Goal: Find specific page/section: Find specific page/section

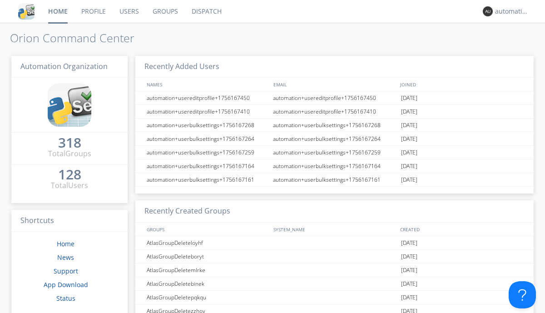
click at [206, 11] on link "Dispatch" at bounding box center [207, 11] width 44 height 23
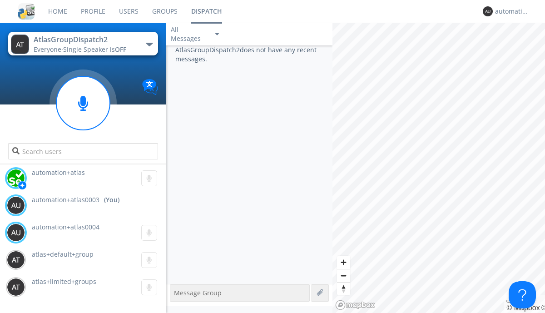
click at [149, 44] on div "button" at bounding box center [149, 45] width 7 height 4
click at [0, 0] on span "AtlasGroupDispatch" at bounding box center [0, 0] width 0 height 0
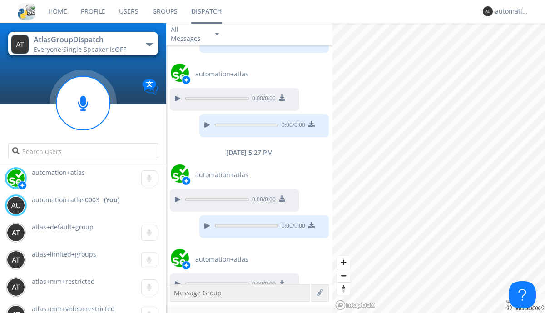
scroll to position [104, 0]
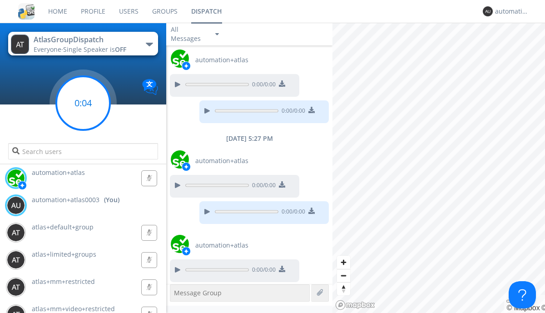
click at [83, 103] on g at bounding box center [83, 103] width 54 height 54
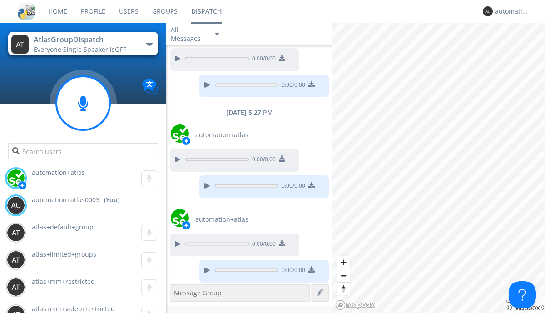
scroll to position [130, 0]
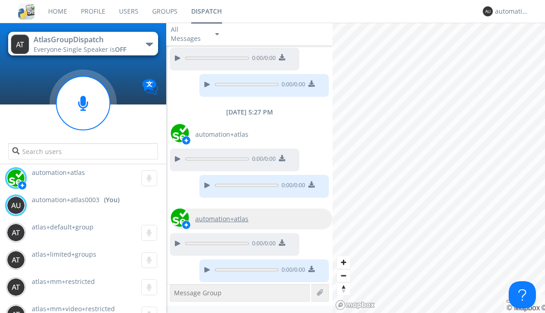
click at [149, 44] on div "button" at bounding box center [149, 45] width 7 height 4
click at [0, 0] on span "AtlasGroupDispatch2" at bounding box center [0, 0] width 0 height 0
